Goal: Unclear: Browse casually

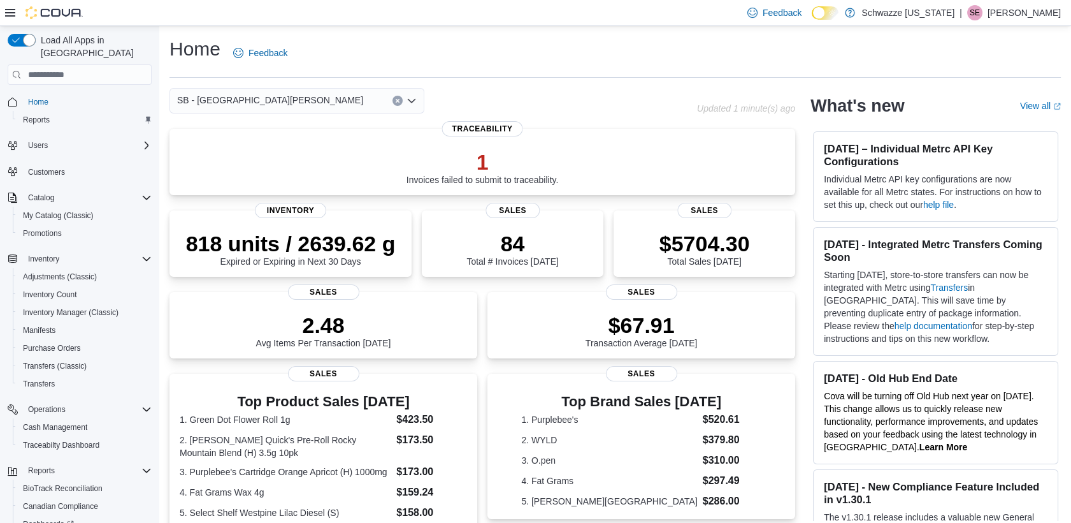
click at [358, 8] on div "Feedback Dark Mode Schwazze Colorado | SE Stacey Edwards" at bounding box center [535, 13] width 1071 height 26
click at [413, 33] on div "Home Feedback SB - Fort Collins Updated 3 minute(s) ago 1 Invoices failed to su…" at bounding box center [615, 419] width 912 height 787
